Goal: Information Seeking & Learning: Learn about a topic

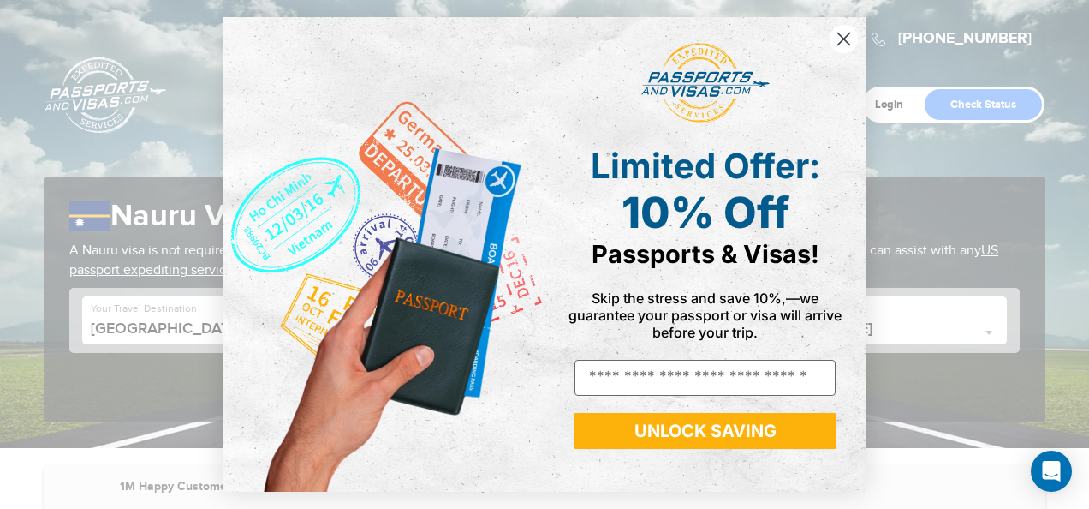
click at [1076, 500] on div "Close dialog Limited Offer: 10% Off Passports & Visas! Skip the stress and save…" at bounding box center [544, 254] width 1089 height 509
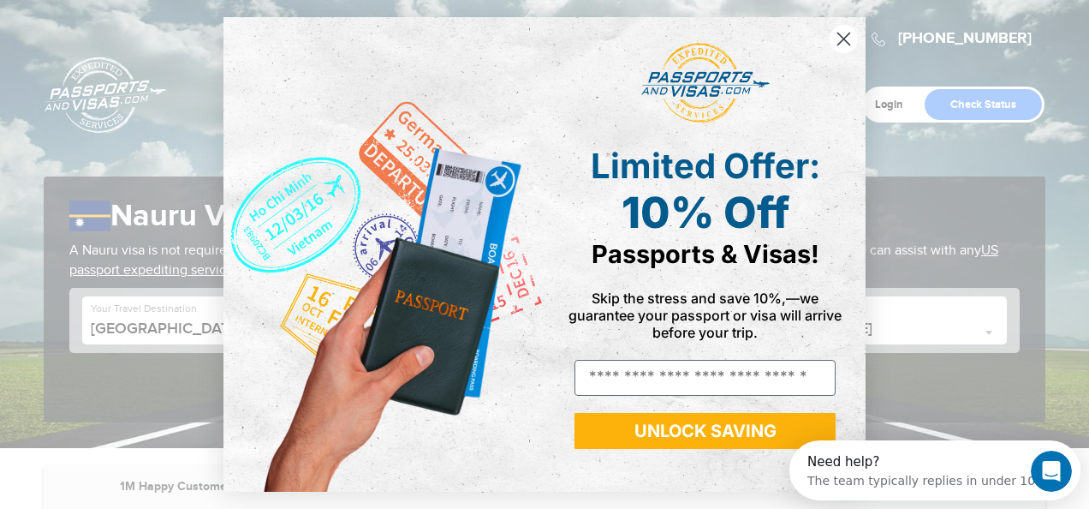
click at [844, 48] on circle "Close dialog" at bounding box center [844, 39] width 28 height 28
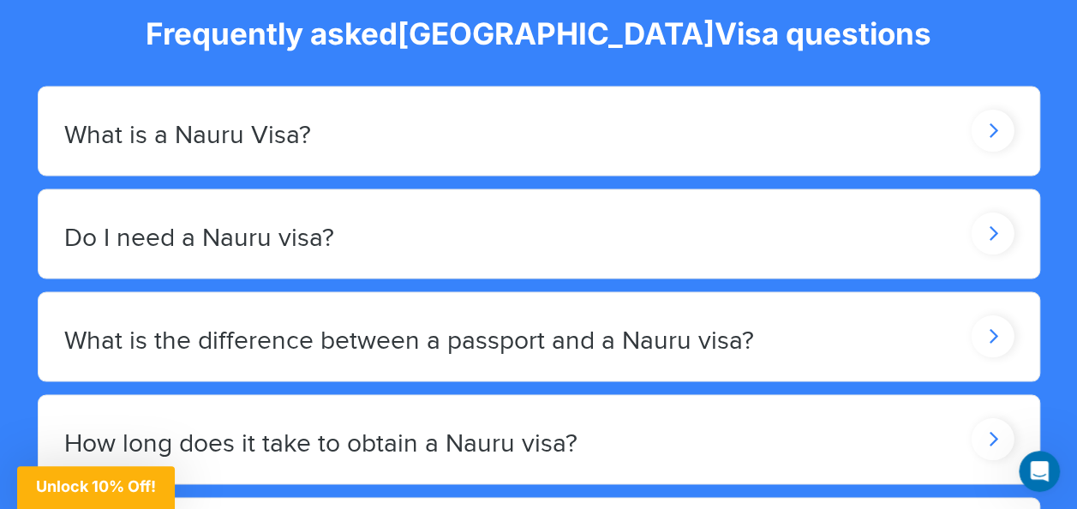
scroll to position [1495, 0]
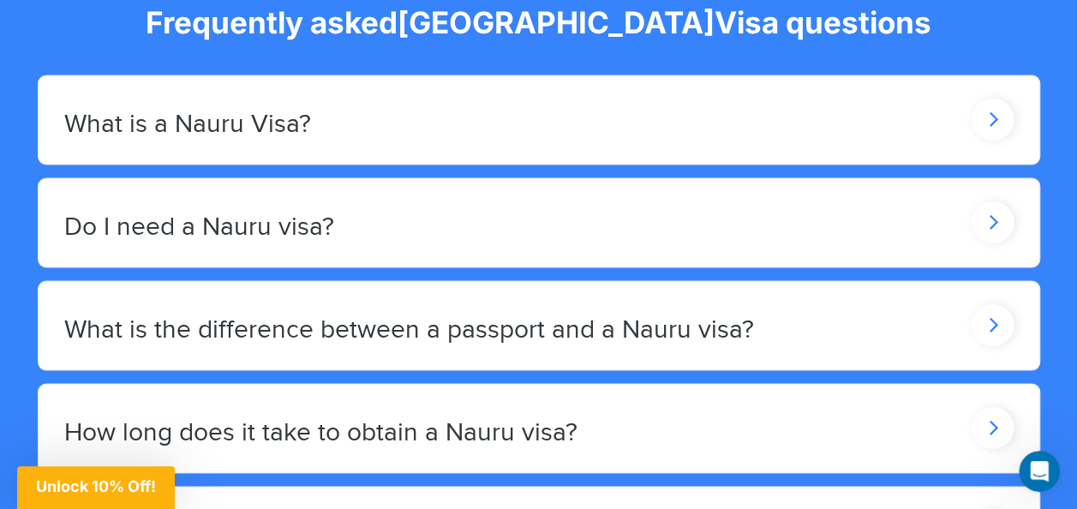
click at [997, 225] on icon at bounding box center [991, 222] width 43 height 42
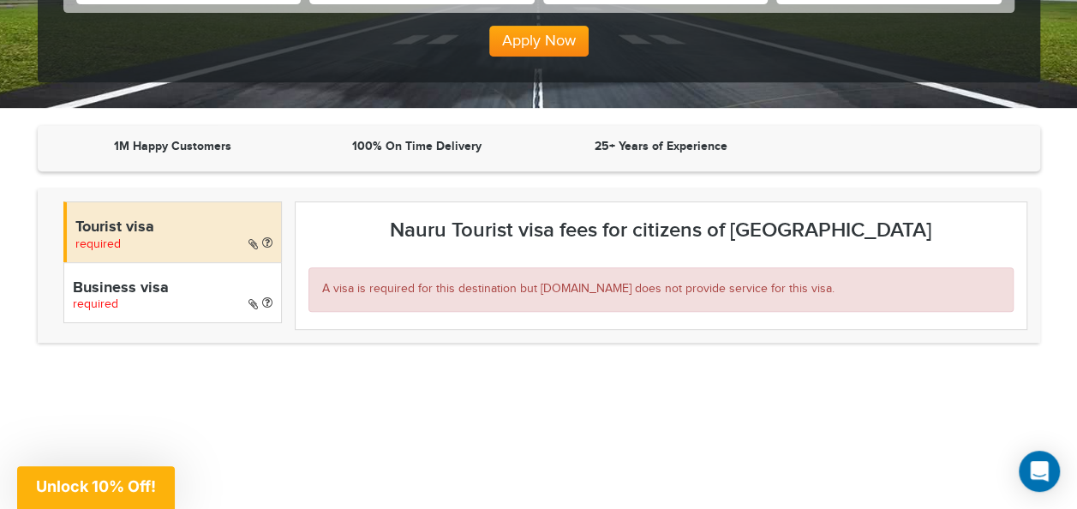
scroll to position [422, 0]
